Goal: Task Accomplishment & Management: Manage account settings

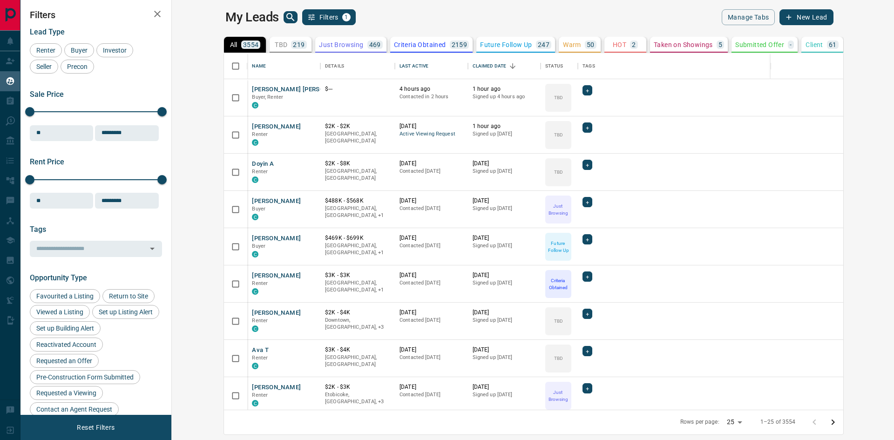
scroll to position [350, 711]
click at [654, 44] on p "Taken on Showings" at bounding box center [683, 44] width 59 height 7
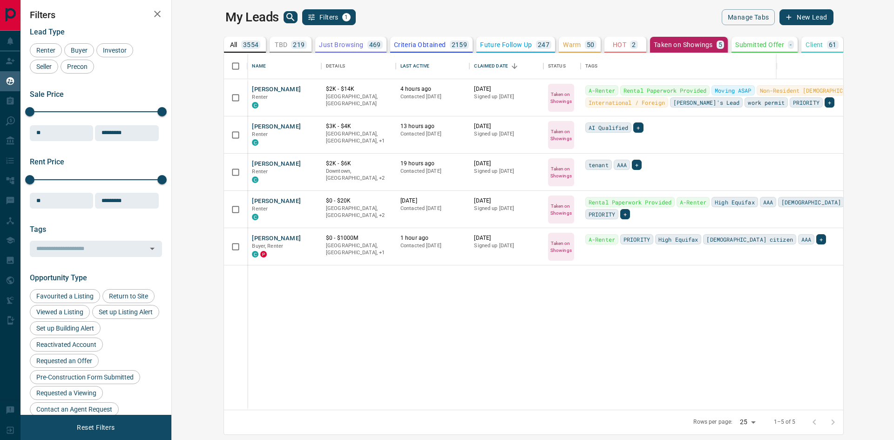
drag, startPoint x: 427, startPoint y: 341, endPoint x: 422, endPoint y: 342, distance: 5.1
click at [427, 341] on div "[PERSON_NAME] Renter C $2K - $14K Downtown, [GEOGRAPHIC_DATA] 4 hours ago Conta…" at bounding box center [583, 244] width 718 height 331
click at [633, 125] on div "+" at bounding box center [638, 127] width 10 height 10
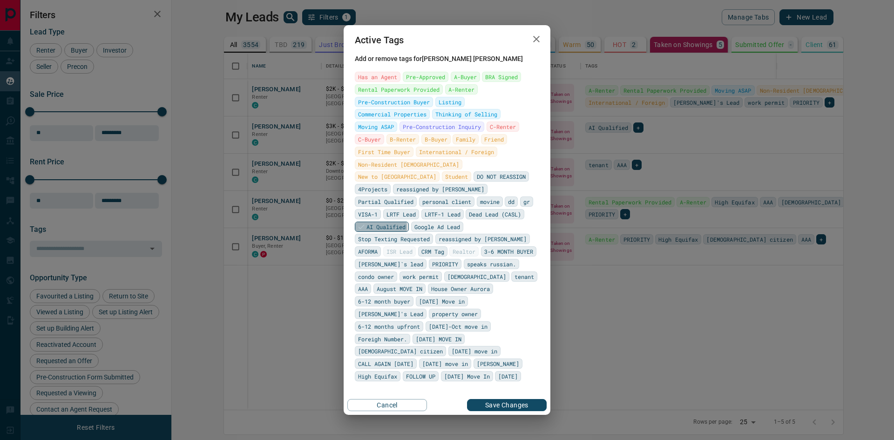
click at [405, 222] on span "AI Qualified" at bounding box center [385, 226] width 39 height 9
drag, startPoint x: 447, startPoint y: 105, endPoint x: 401, endPoint y: 106, distance: 46.1
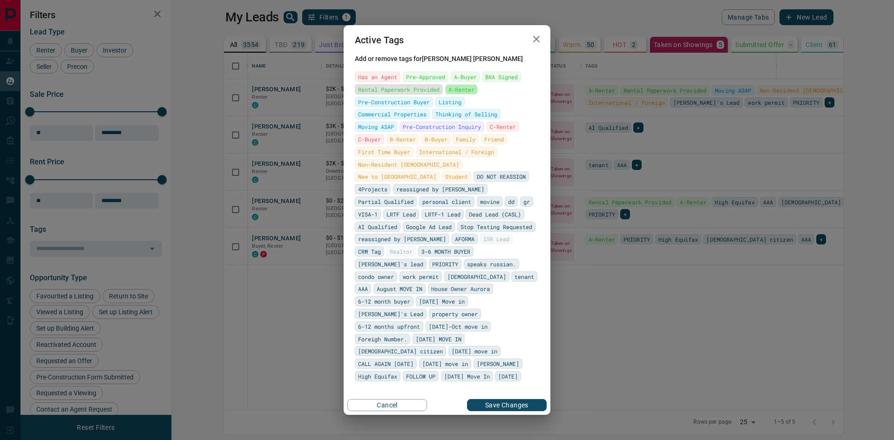
click at [448, 94] on span "A-Renter" at bounding box center [461, 89] width 26 height 9
click at [432, 259] on span "PRIORITY" at bounding box center [445, 263] width 26 height 9
click at [394, 131] on span "Moving ASAP" at bounding box center [376, 126] width 36 height 9
drag, startPoint x: 456, startPoint y: 96, endPoint x: 480, endPoint y: 128, distance: 39.8
click at [456, 81] on span "A-Buyer" at bounding box center [465, 76] width 23 height 9
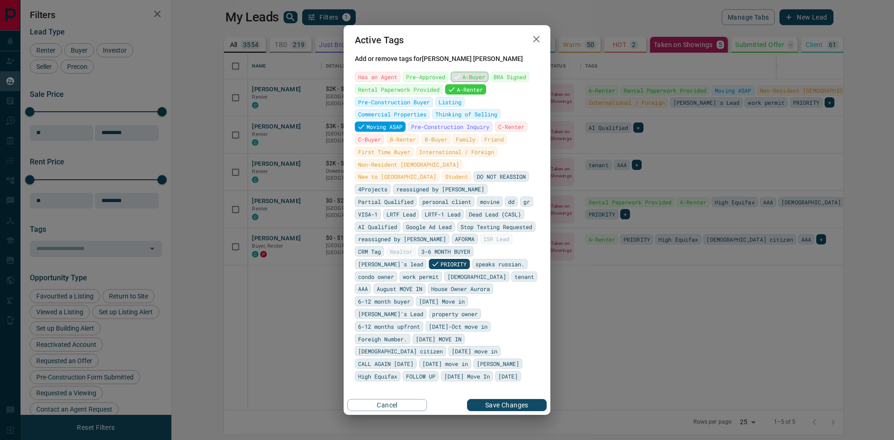
click at [462, 81] on span "A-Buyer" at bounding box center [473, 76] width 23 height 9
click at [434, 346] on span "[DEMOGRAPHIC_DATA] citizen" at bounding box center [400, 350] width 85 height 9
drag, startPoint x: 378, startPoint y: 362, endPoint x: 379, endPoint y: 356, distance: 6.3
click at [406, 371] on span "FOLLOW UP" at bounding box center [420, 375] width 29 height 9
click at [362, 284] on span "AAA" at bounding box center [363, 288] width 10 height 9
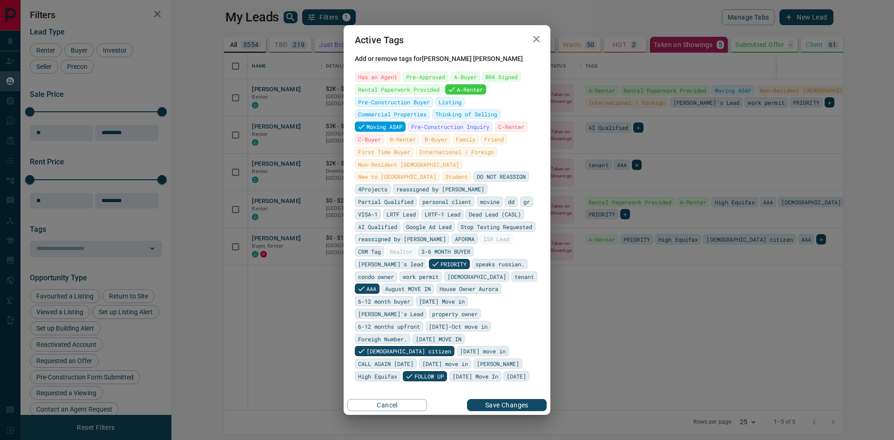
click at [505, 399] on button "Save Changes" at bounding box center [507, 405] width 80 height 12
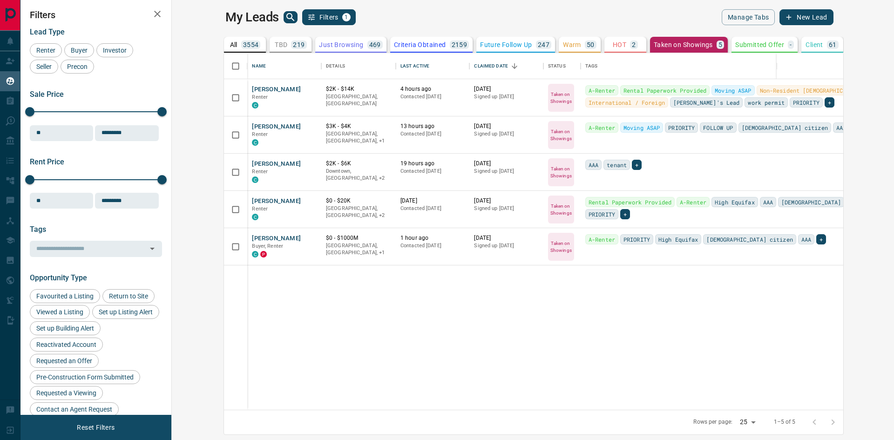
click at [414, 333] on div "[PERSON_NAME] Renter C $2K - $14K Downtown, [GEOGRAPHIC_DATA] 4 hours ago Conta…" at bounding box center [583, 244] width 718 height 331
click at [285, 14] on icon "search button" at bounding box center [290, 17] width 11 height 11
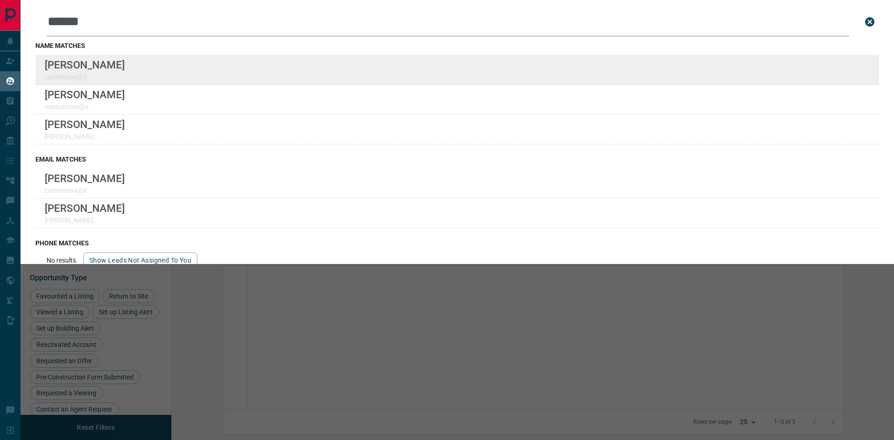
type input "******"
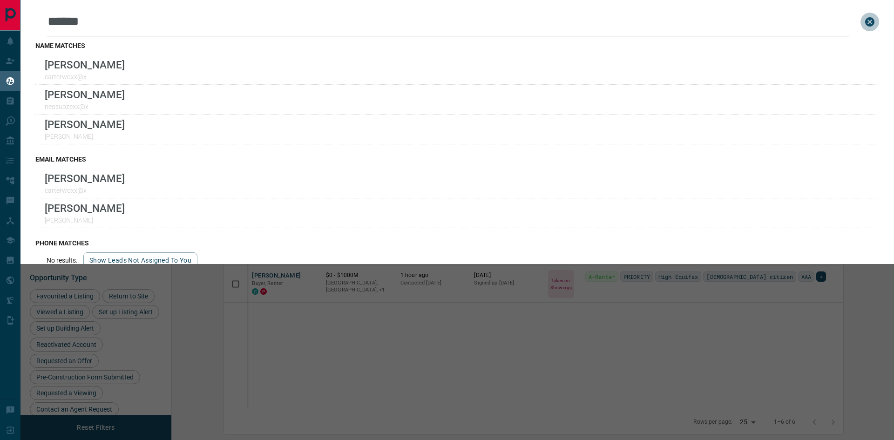
click at [864, 21] on icon "close search bar" at bounding box center [869, 21] width 11 height 11
